Goal: Check status: Check status

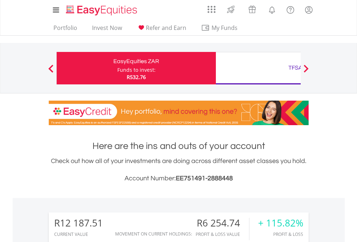
scroll to position [69, 113]
click at [117, 68] on div "Funds to invest:" at bounding box center [136, 69] width 38 height 7
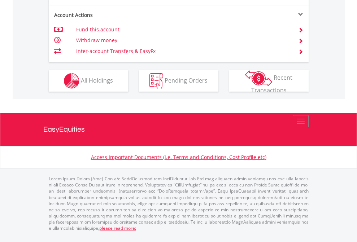
scroll to position [645, 0]
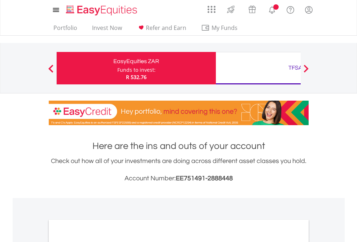
scroll to position [434, 0]
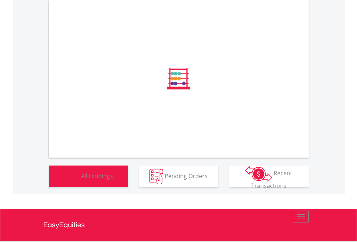
click at [81, 180] on span "All Holdings" at bounding box center [97, 176] width 32 height 8
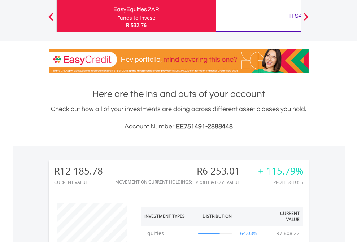
scroll to position [69, 113]
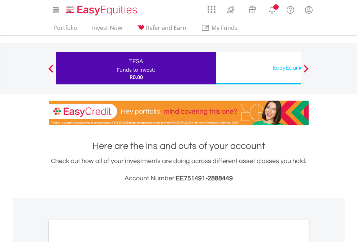
scroll to position [434, 0]
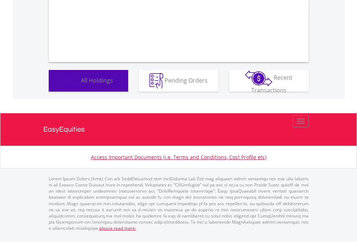
click at [81, 84] on span "All Holdings" at bounding box center [97, 80] width 32 height 8
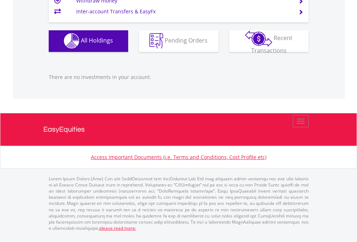
scroll to position [69, 113]
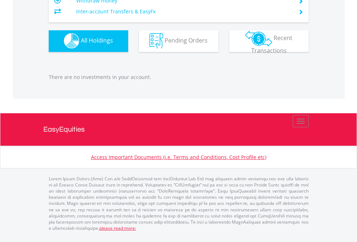
scroll to position [69, 113]
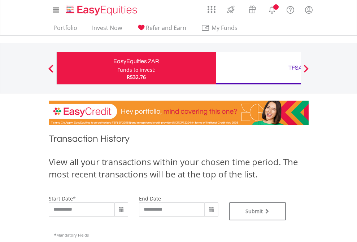
type input "**********"
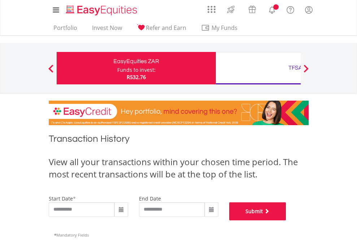
click at [287, 221] on button "Submit" at bounding box center [257, 212] width 57 height 18
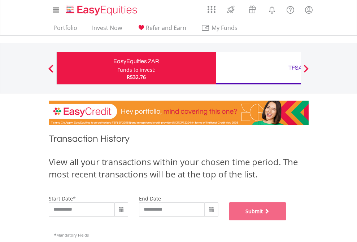
scroll to position [293, 0]
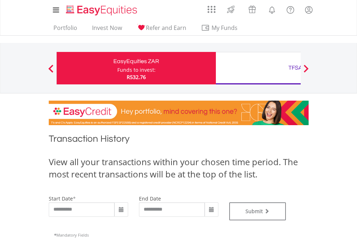
click at [258, 68] on div "TFSA" at bounding box center [295, 68] width 151 height 10
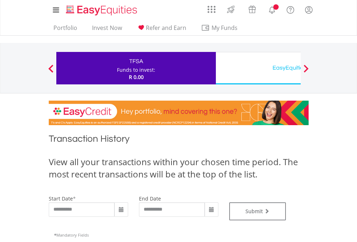
type input "**********"
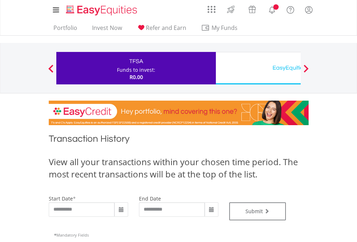
click at [258, 68] on div "EasyEquities USD" at bounding box center [295, 68] width 151 height 10
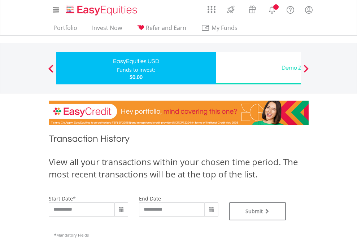
type input "**********"
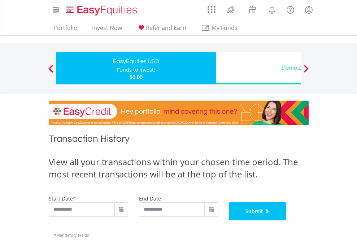
click at [287, 221] on button "Submit" at bounding box center [257, 212] width 57 height 18
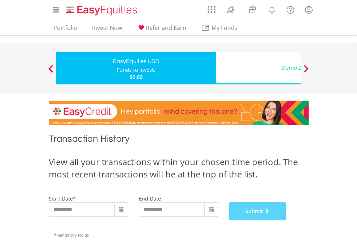
scroll to position [293, 0]
